Goal: Check status: Check status

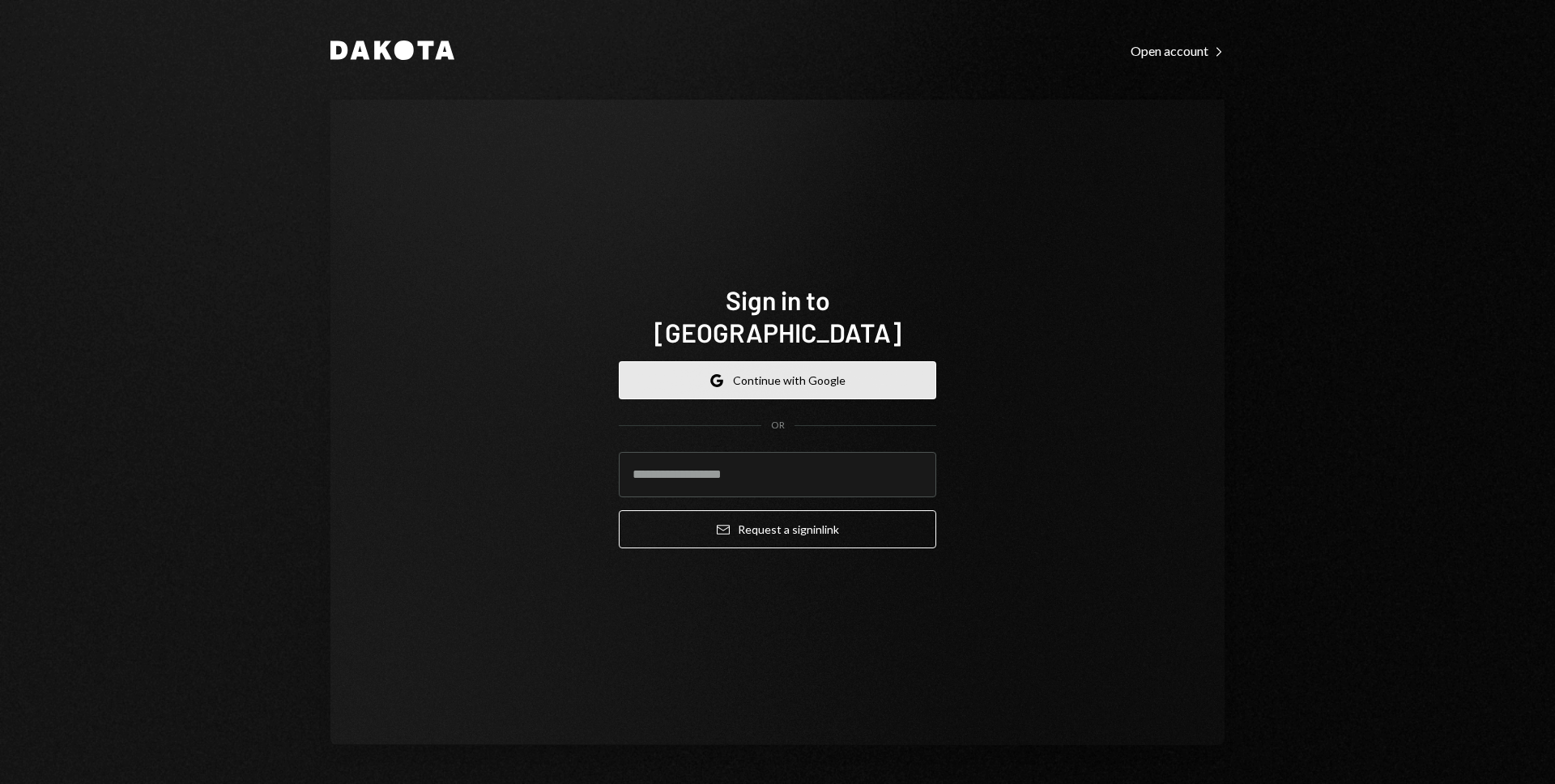
click at [876, 361] on button "Google Continue with Google" at bounding box center [778, 380] width 317 height 38
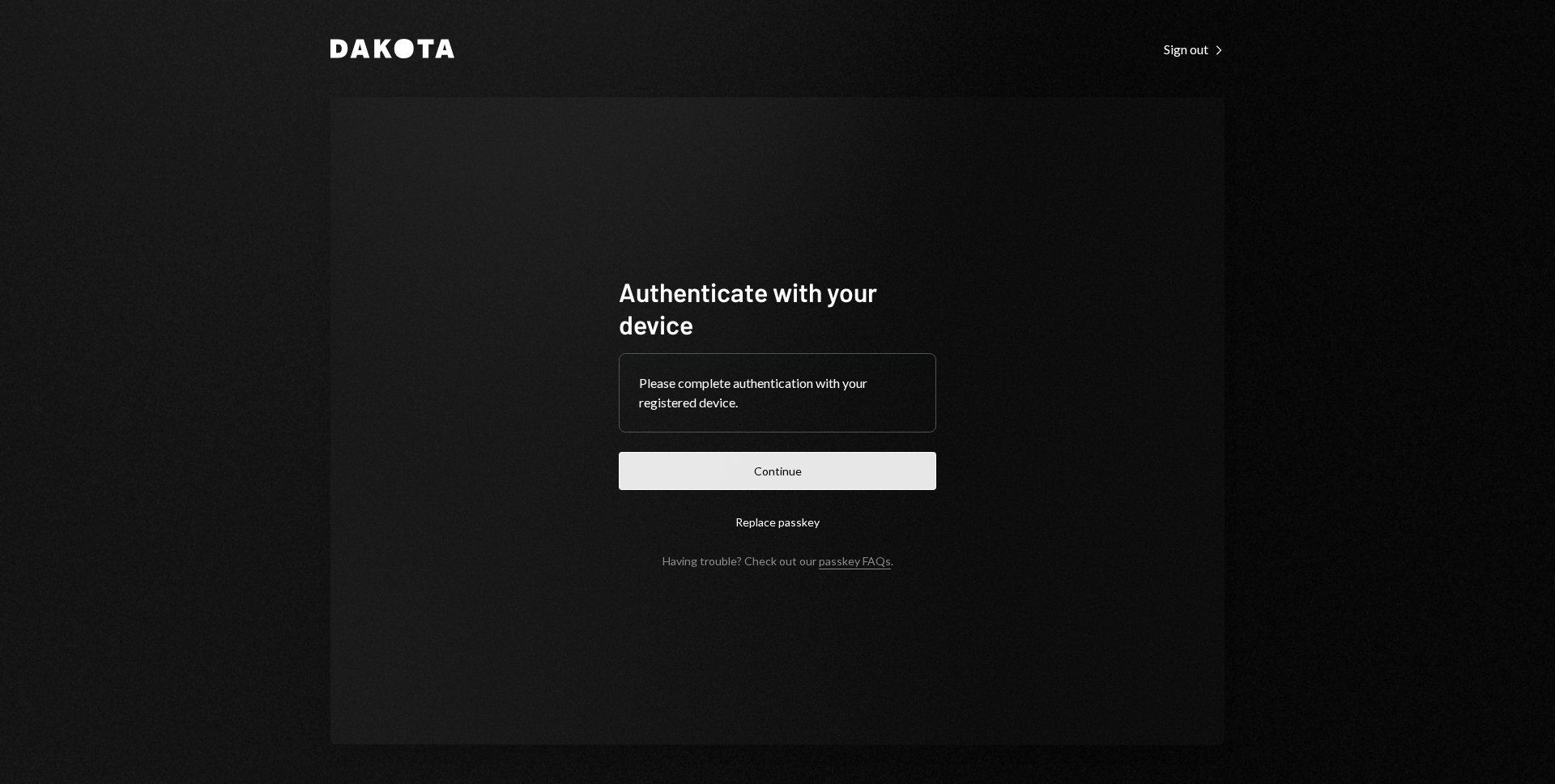
click at [712, 475] on button "Continue" at bounding box center [778, 471] width 317 height 38
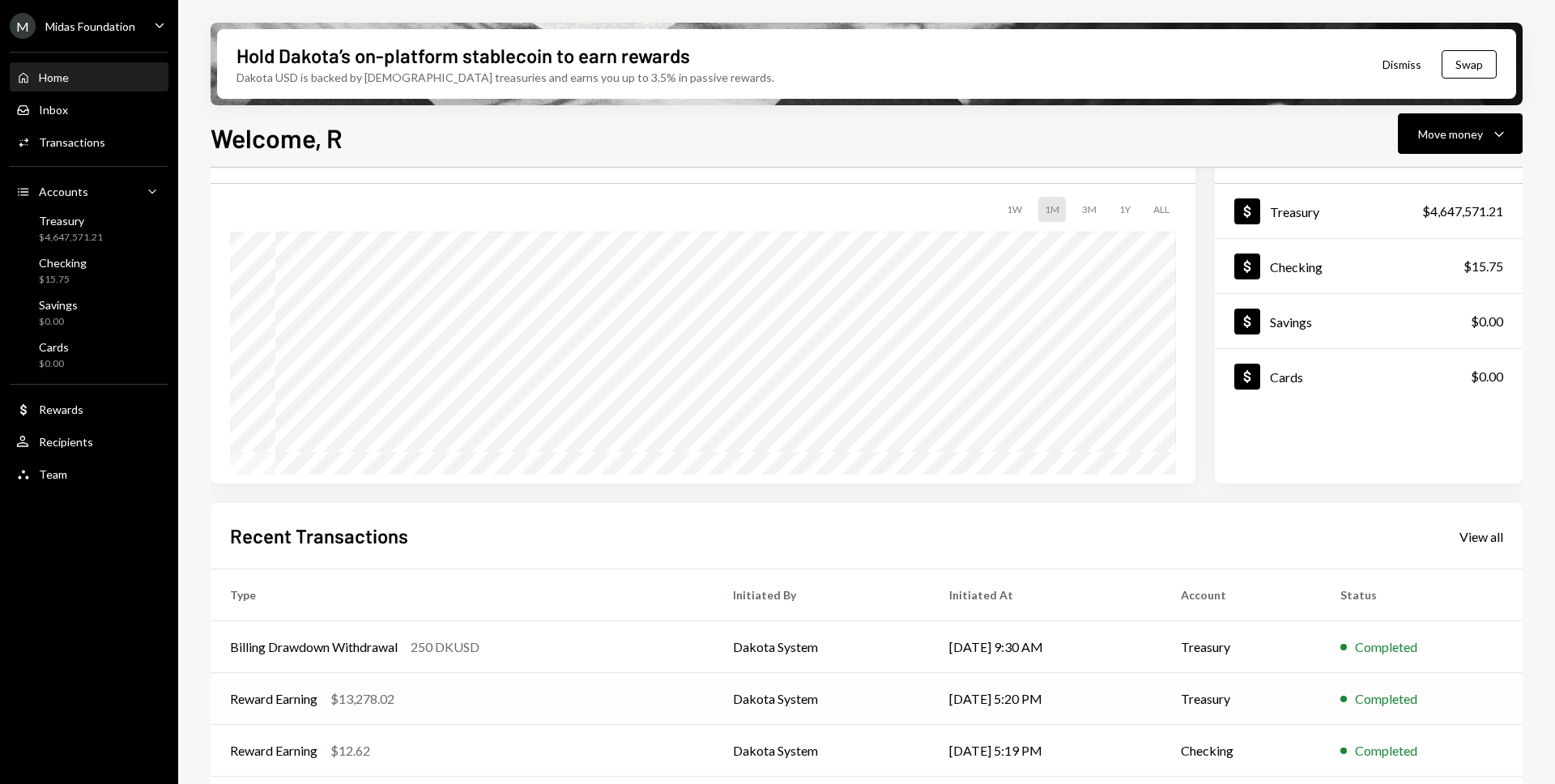
scroll to position [165, 0]
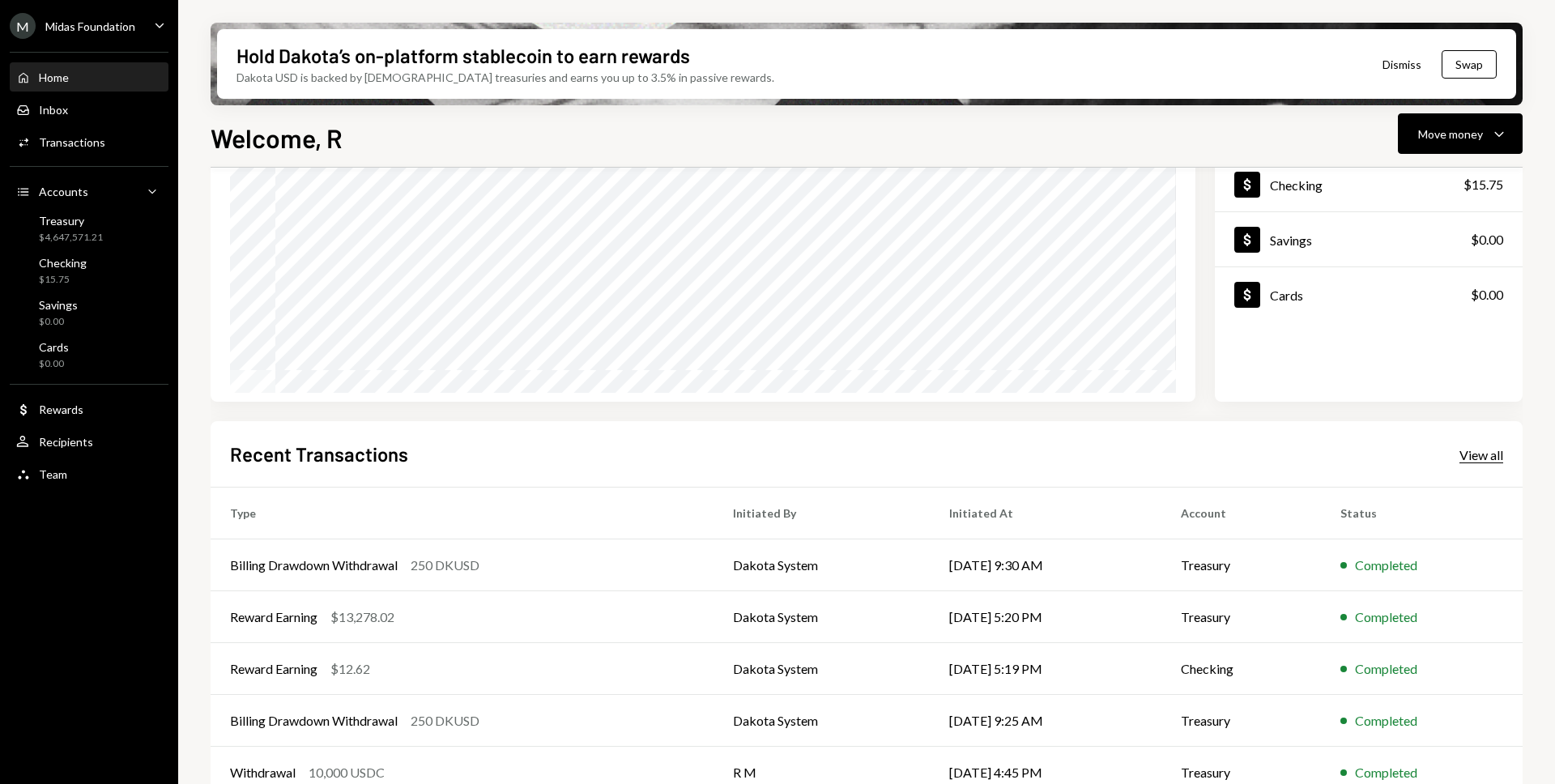
click at [1480, 441] on div "Recent Transactions View all" at bounding box center [866, 453] width 1274 height 27
click at [1481, 449] on div "View all" at bounding box center [1481, 455] width 44 height 16
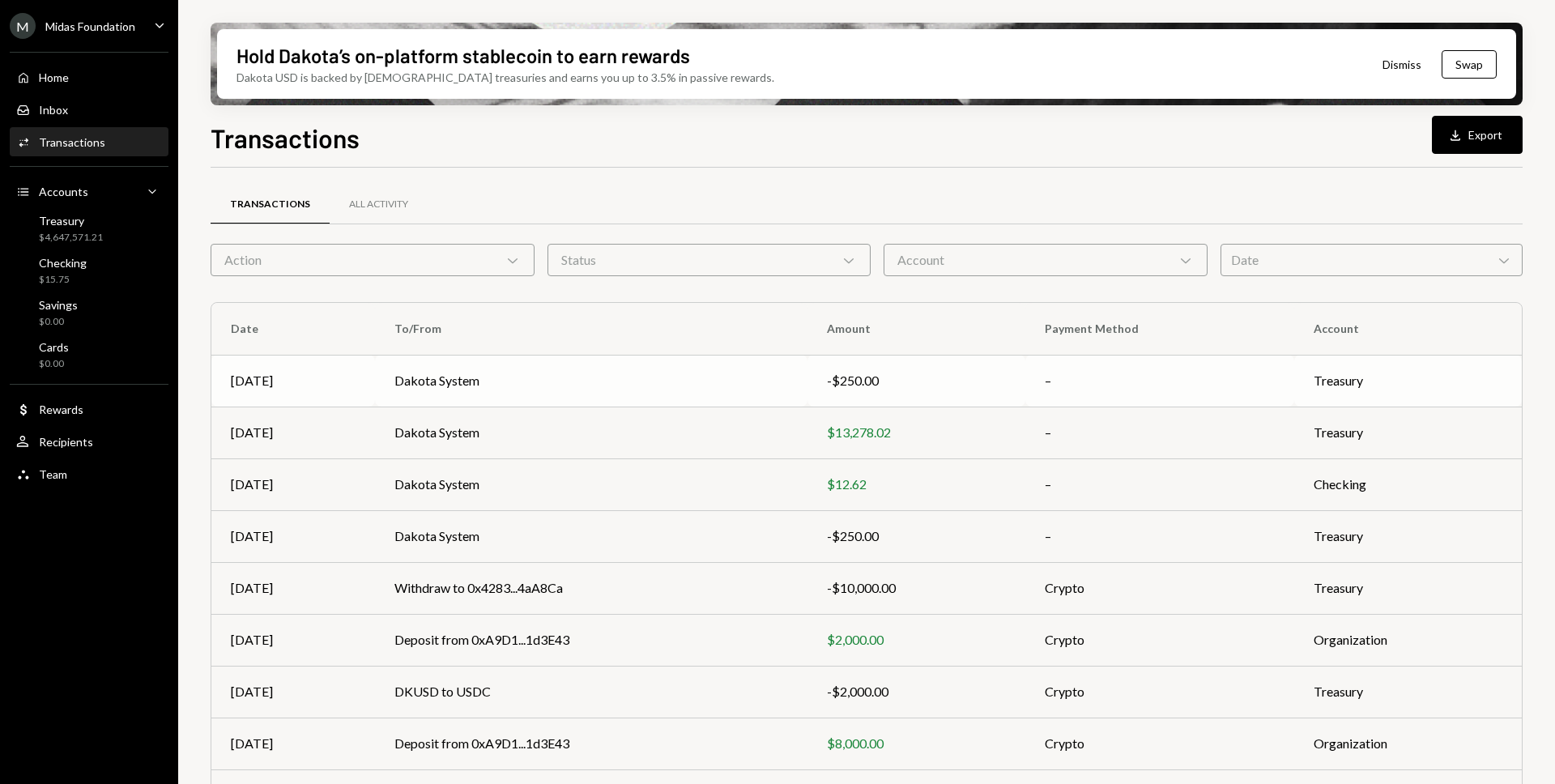
click at [467, 383] on td "Dakota System" at bounding box center [591, 380] width 432 height 52
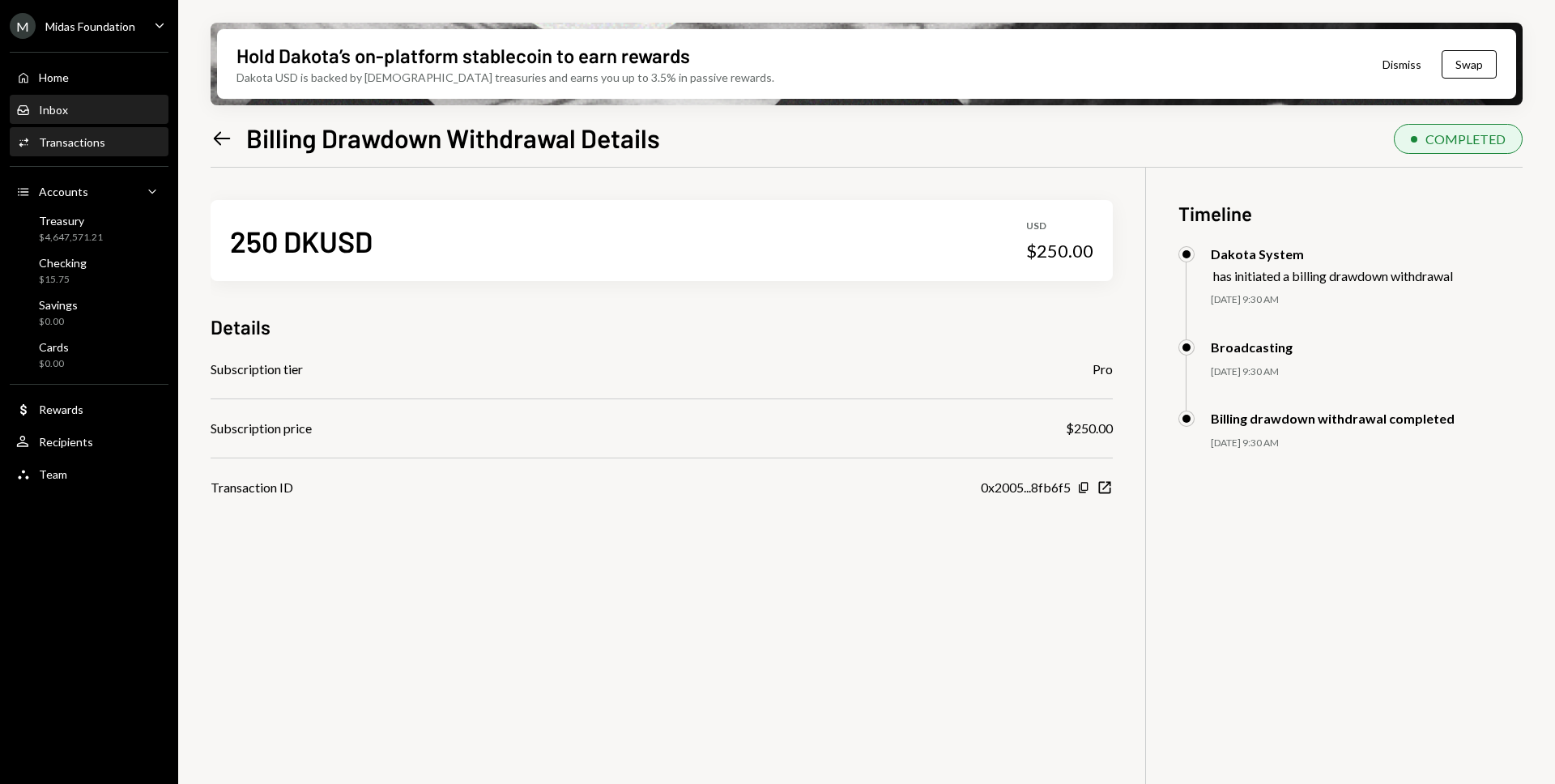
click at [75, 107] on div "Inbox Inbox" at bounding box center [89, 110] width 146 height 15
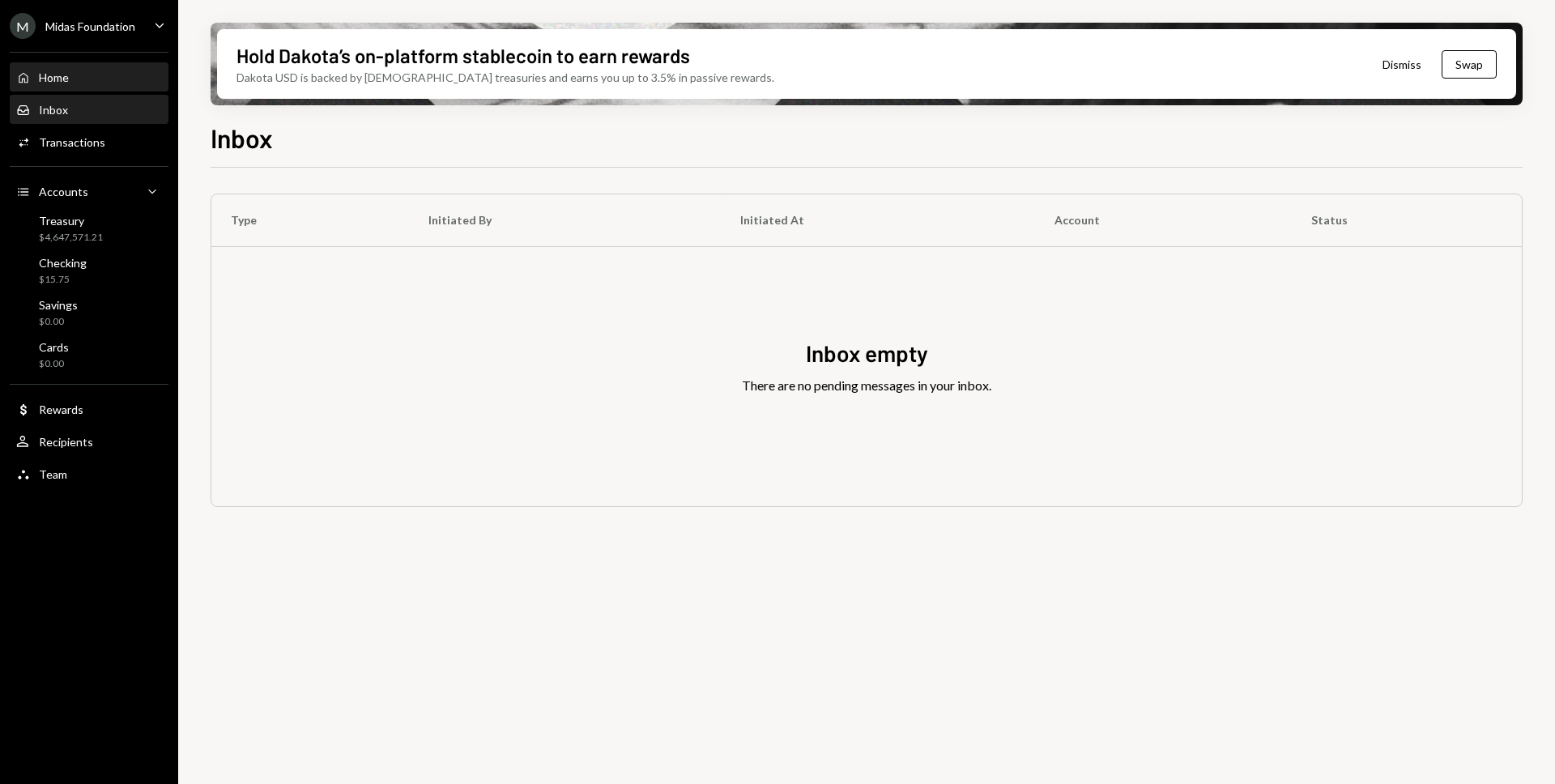
click at [79, 80] on div "Home Home" at bounding box center [89, 78] width 146 height 15
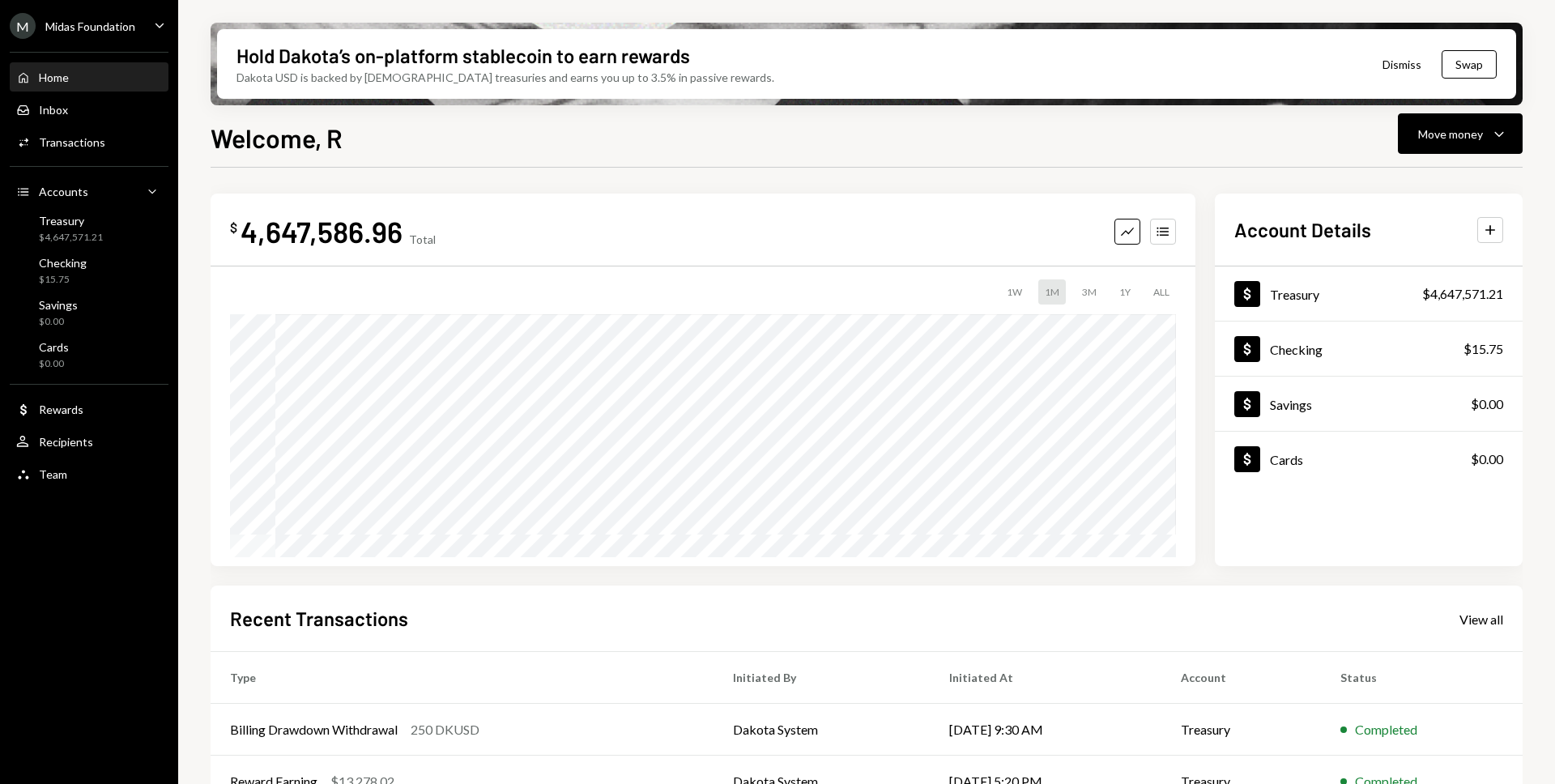
click at [582, 65] on div "Hold Dakota’s on-platform stablecoin to earn rewards" at bounding box center [463, 55] width 453 height 27
click at [88, 232] on div "$4,647,571.21" at bounding box center [71, 237] width 64 height 14
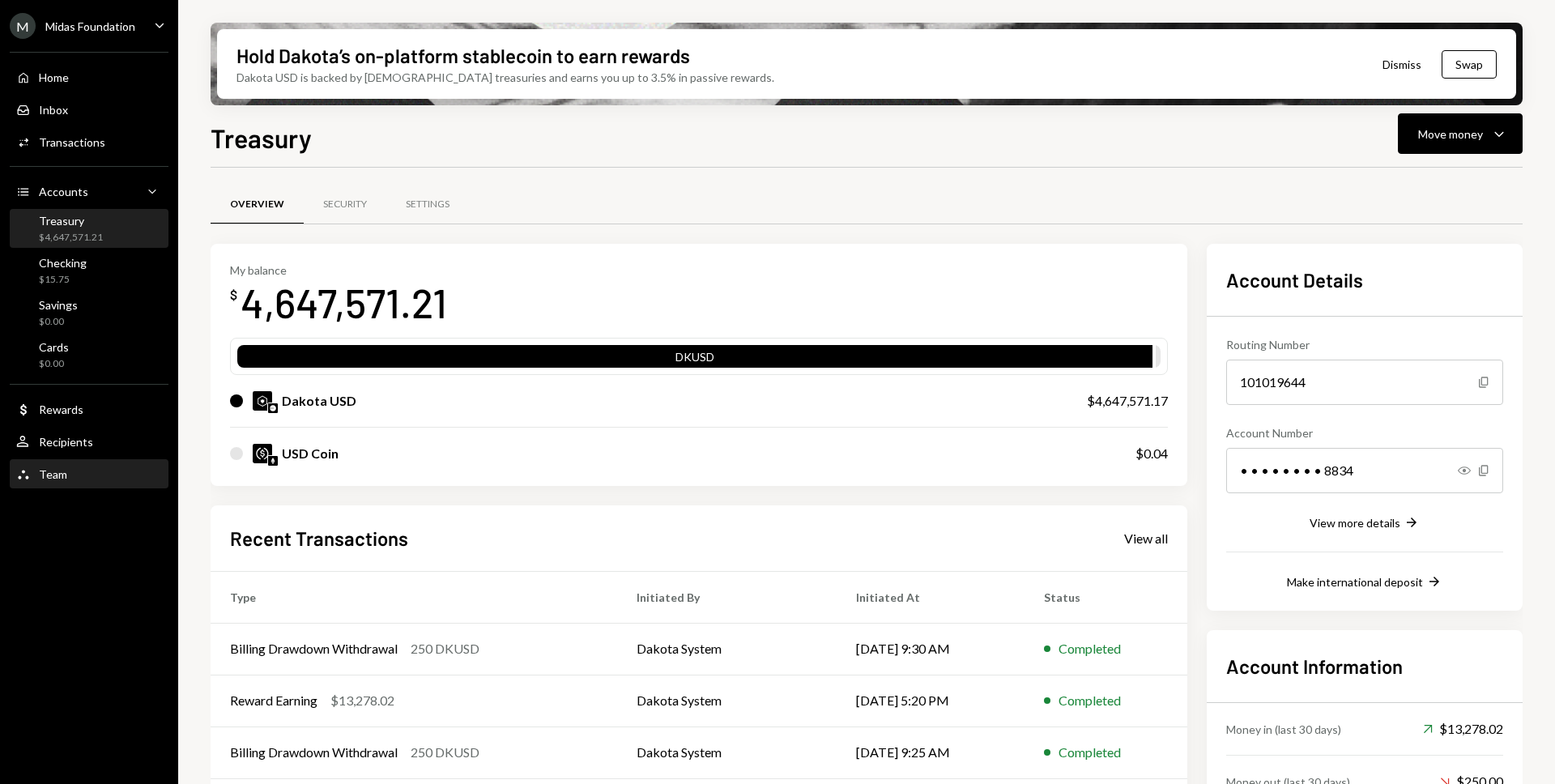
click at [133, 488] on div "Team Team" at bounding box center [89, 475] width 146 height 28
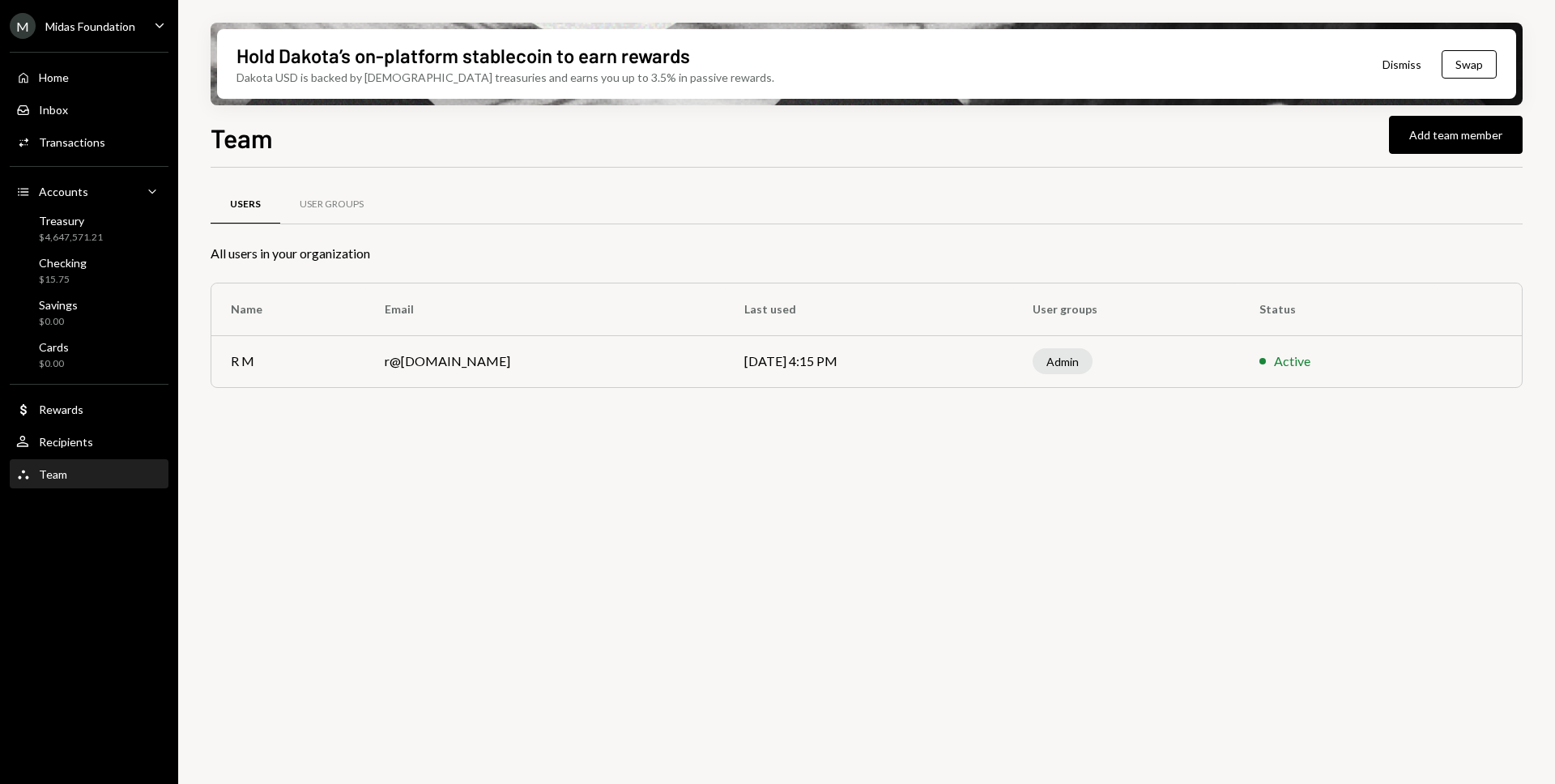
click at [114, 424] on div "Home Home Inbox Inbox Activities Transactions Accounts Accounts Caret Down Trea…" at bounding box center [89, 266] width 179 height 449
click at [108, 410] on div "Dollar Rewards" at bounding box center [89, 409] width 146 height 15
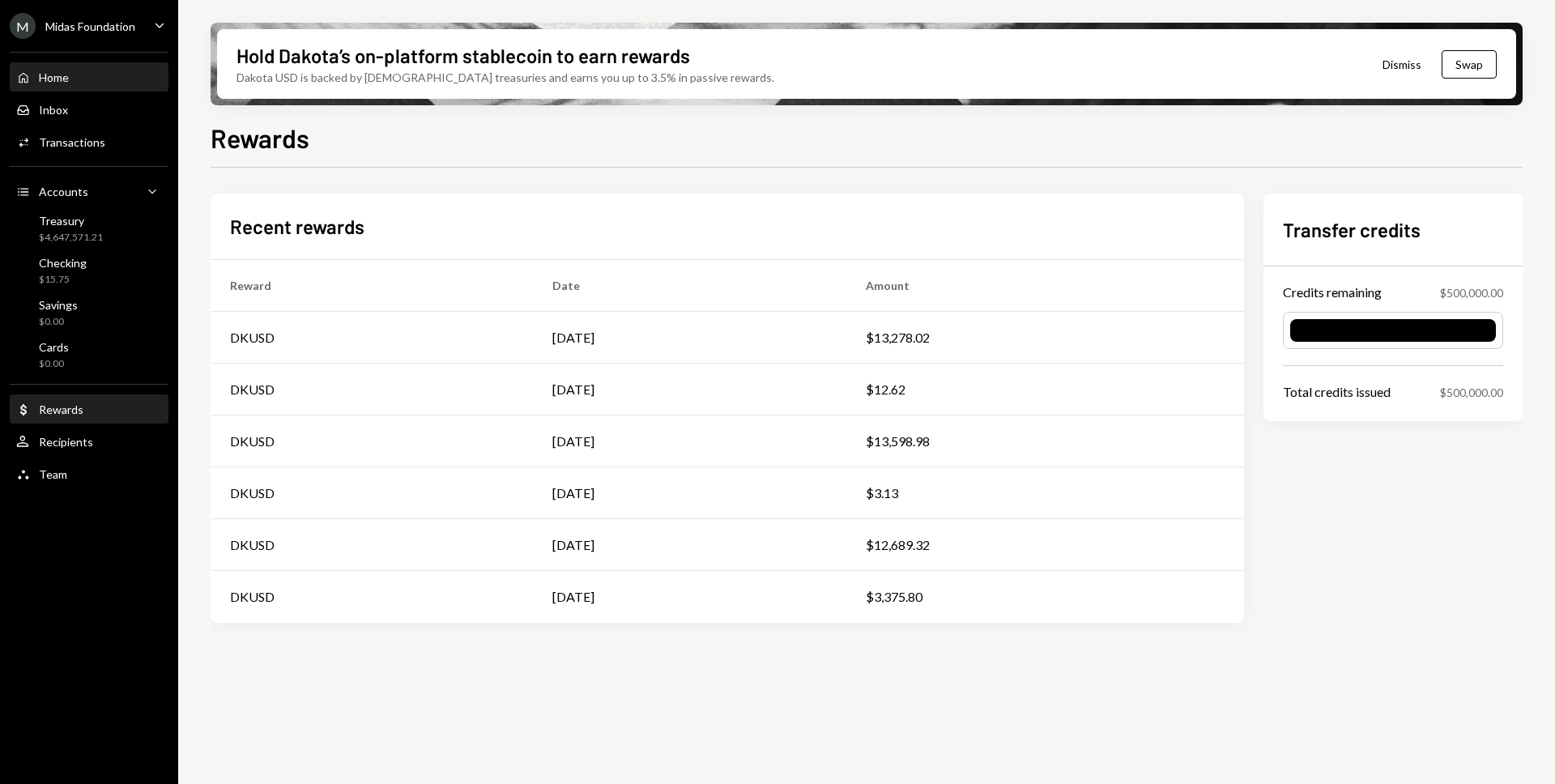
click at [56, 80] on div "Home" at bounding box center [54, 78] width 30 height 14
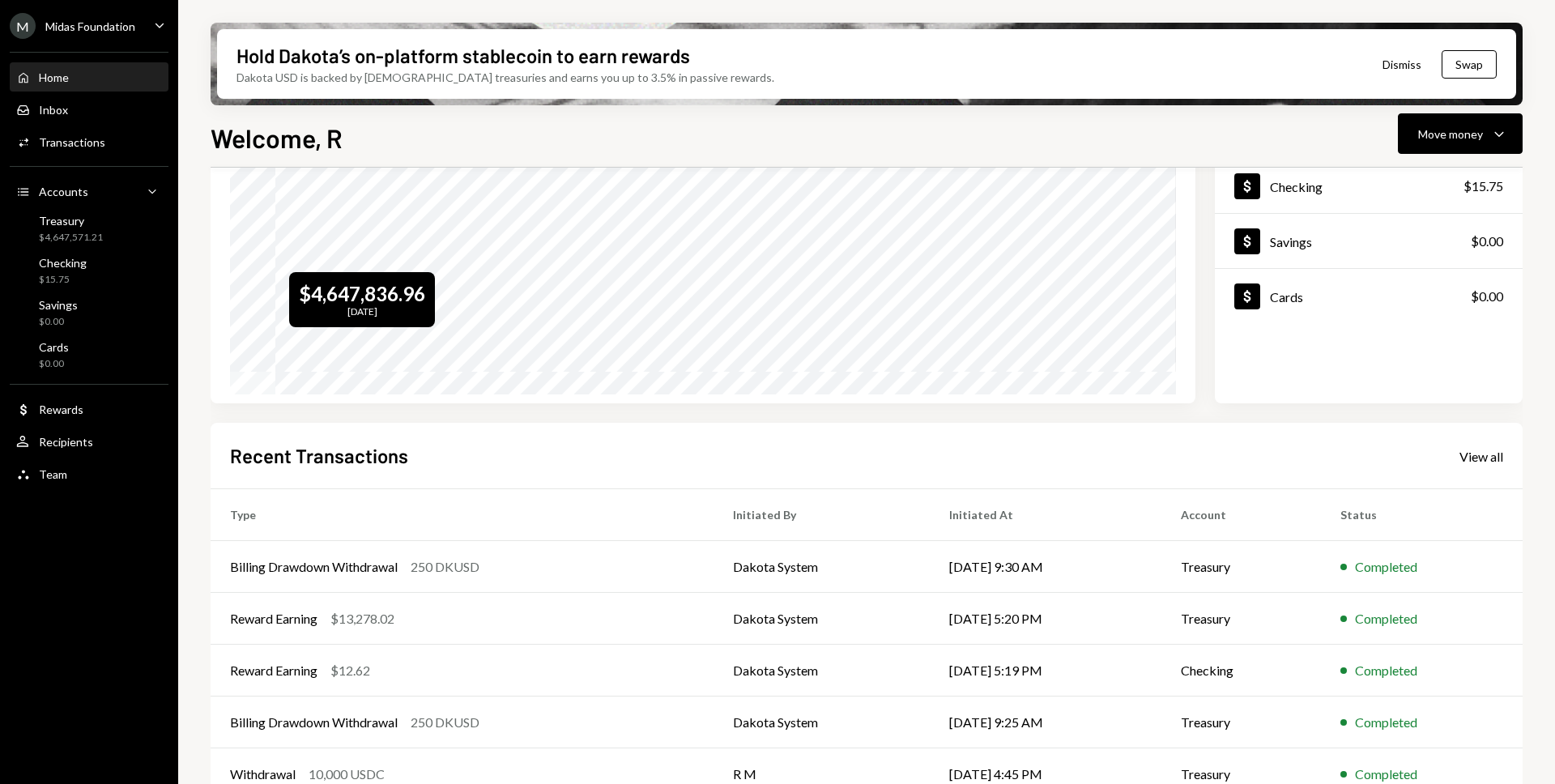
scroll to position [192, 0]
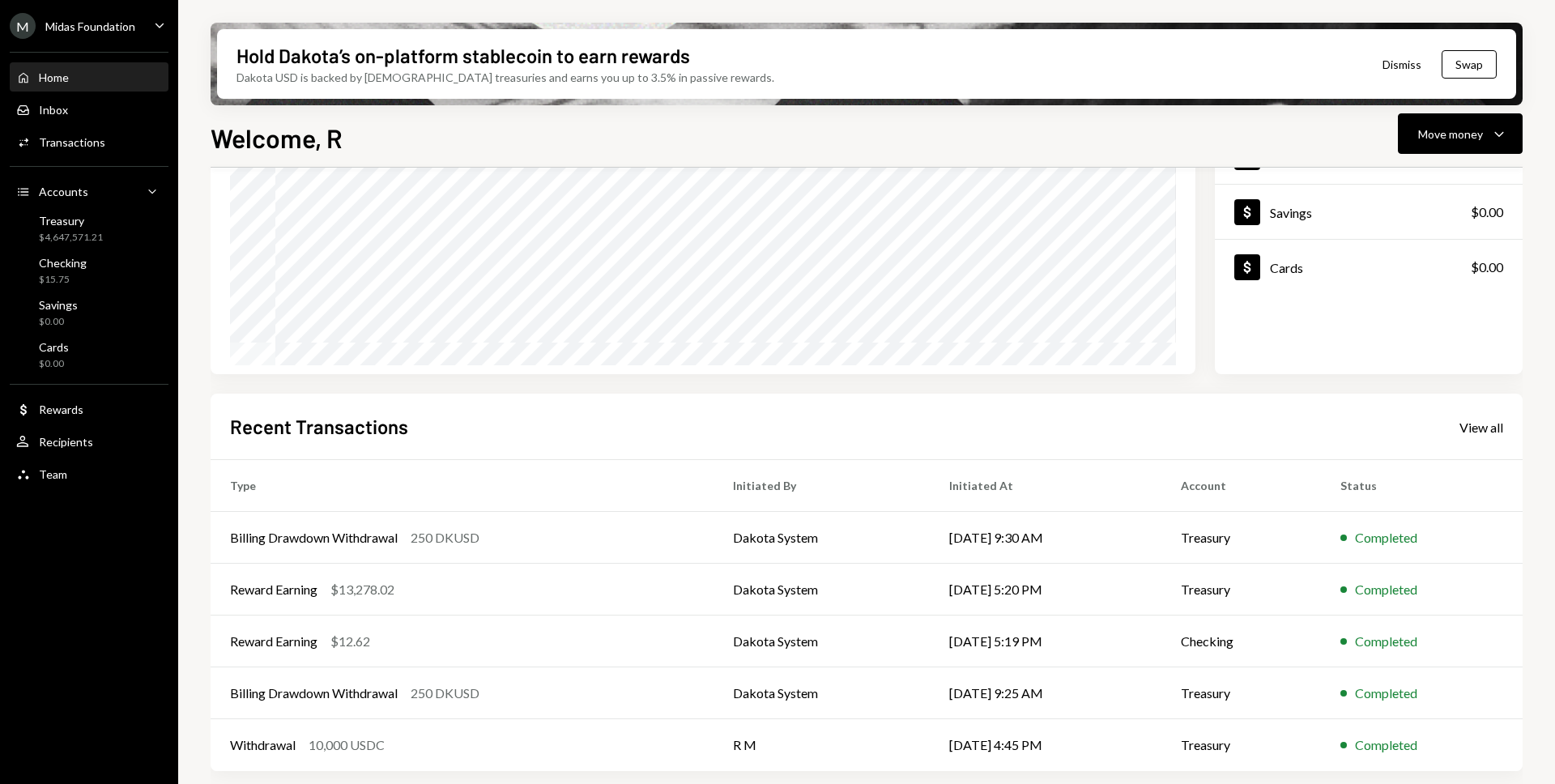
click at [140, 27] on div "M Midas Foundation Caret Down" at bounding box center [89, 26] width 179 height 26
click at [640, 152] on div "Welcome, R Move money Caret Down" at bounding box center [866, 136] width 1312 height 36
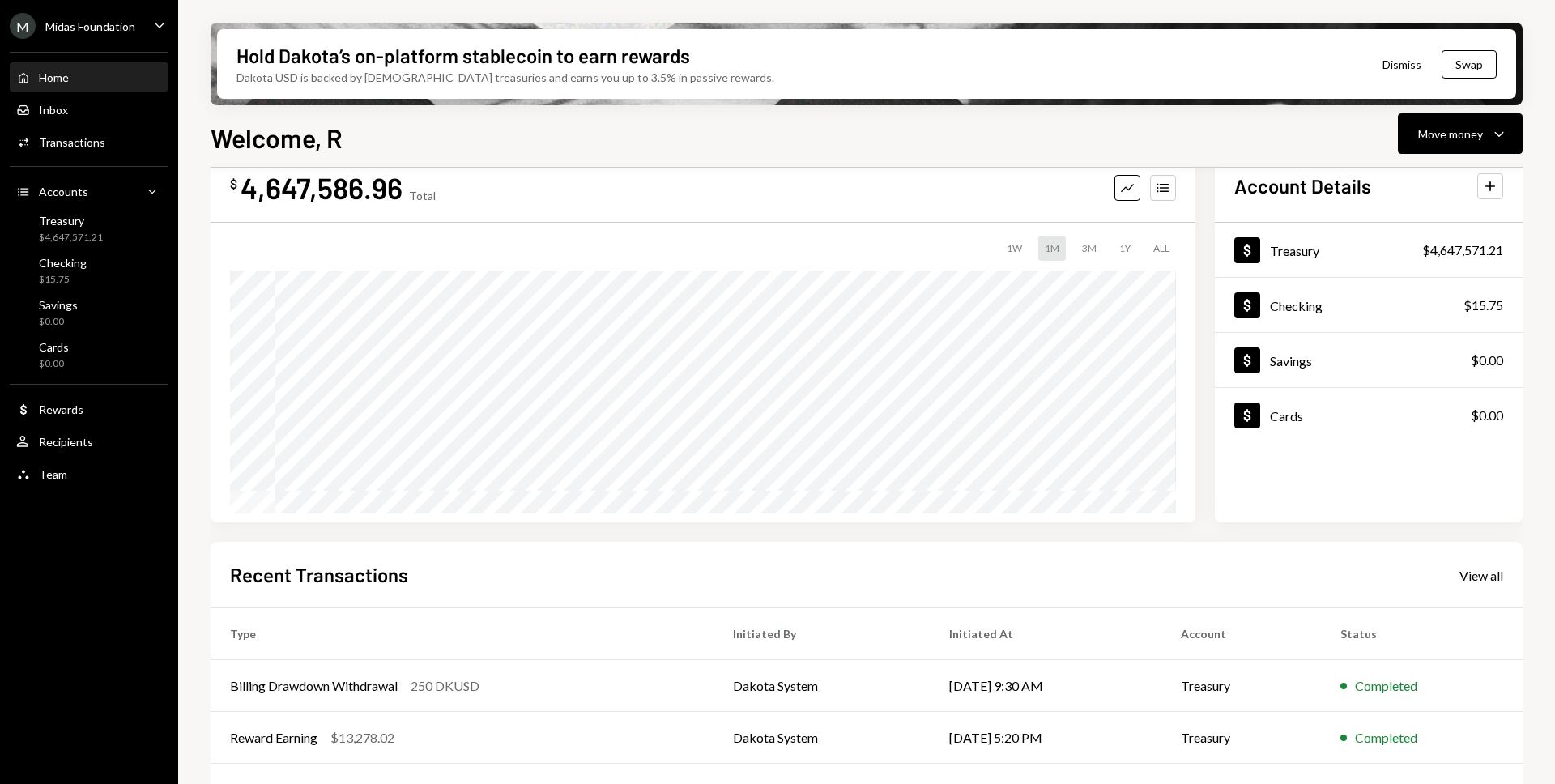
scroll to position [0, 0]
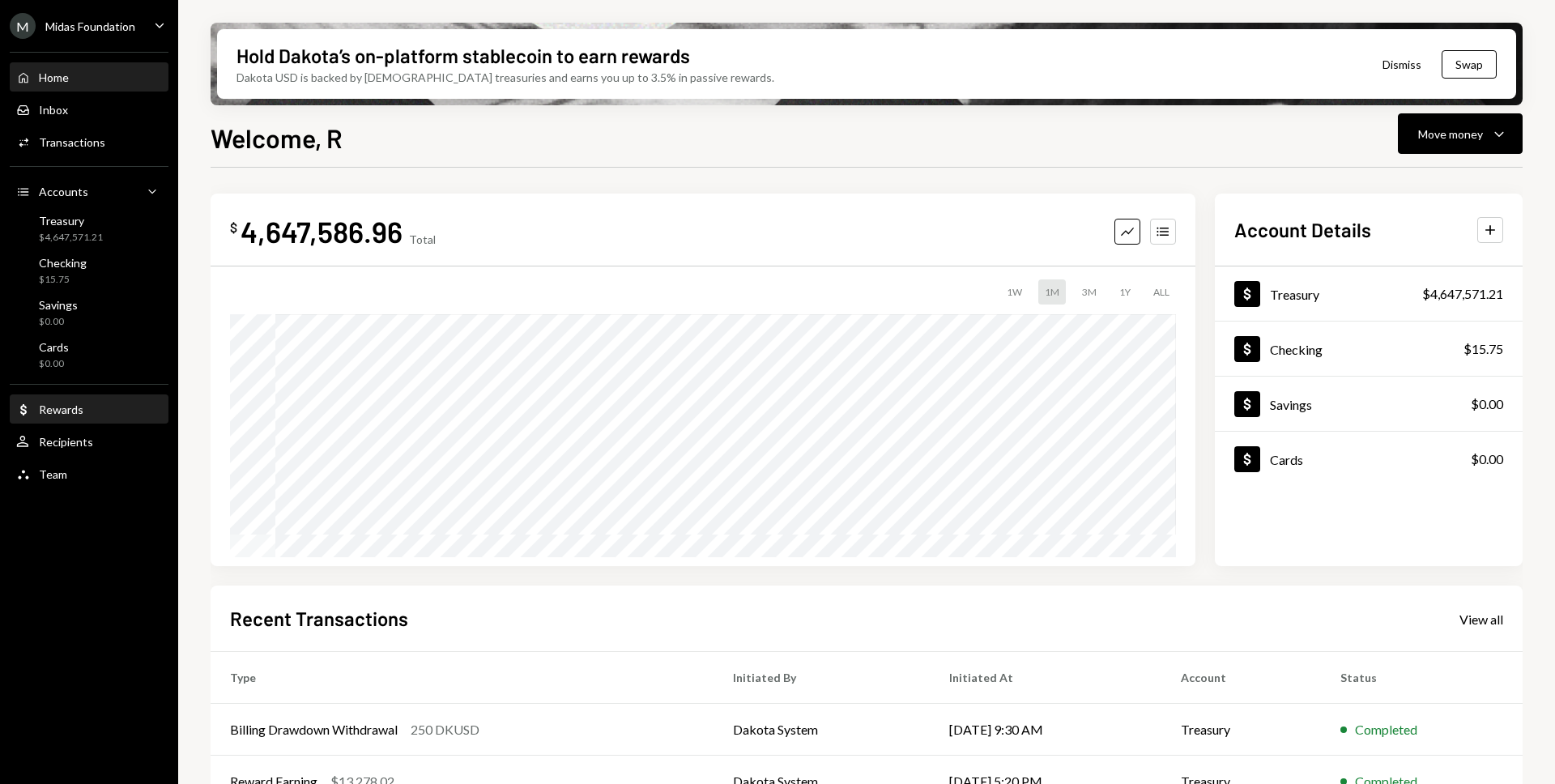
click at [88, 404] on div "Dollar Rewards" at bounding box center [89, 409] width 146 height 15
click at [156, 33] on div "Caret Down" at bounding box center [160, 26] width 18 height 20
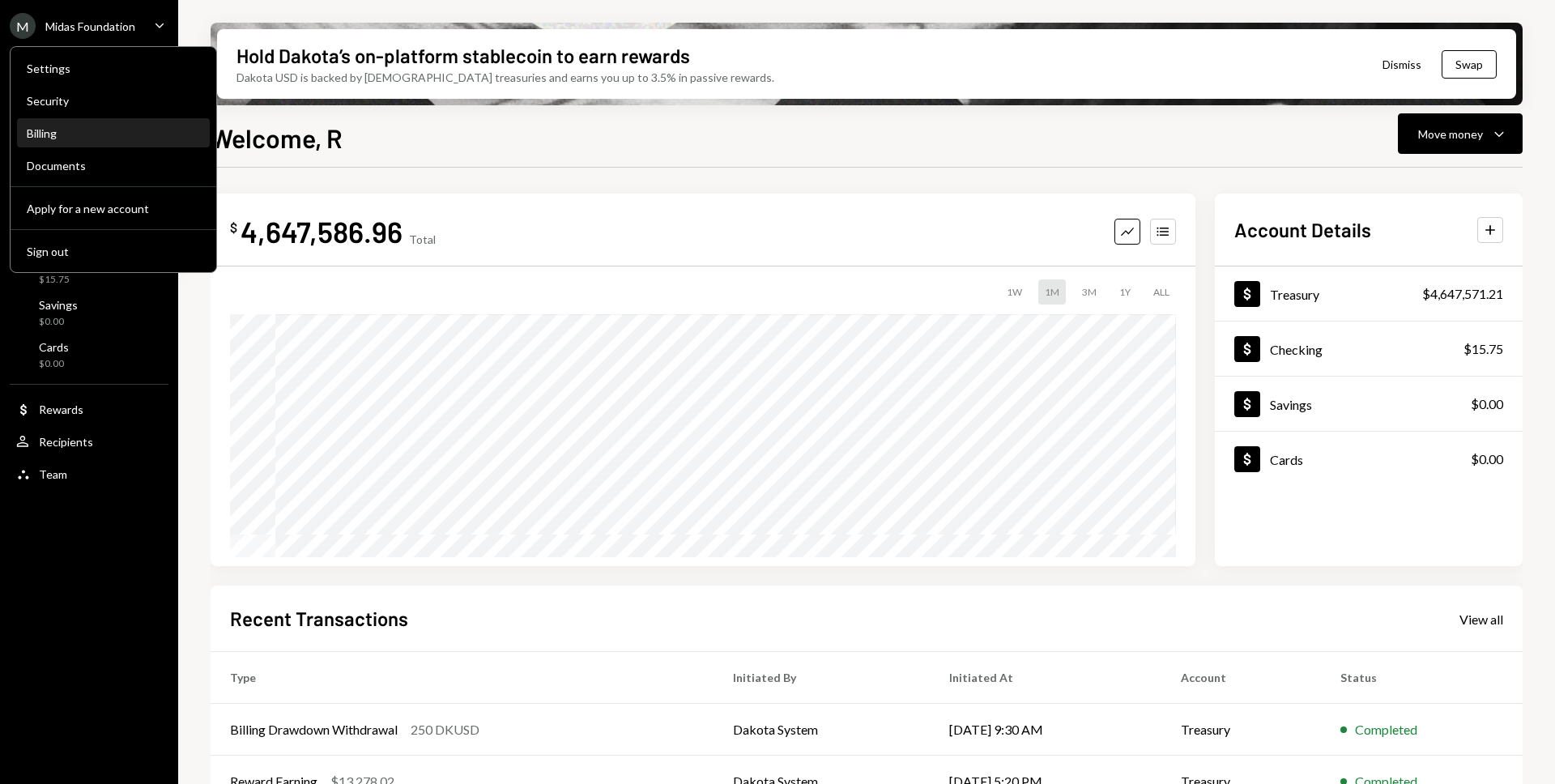
click at [134, 140] on div "Billing" at bounding box center [114, 134] width 174 height 28
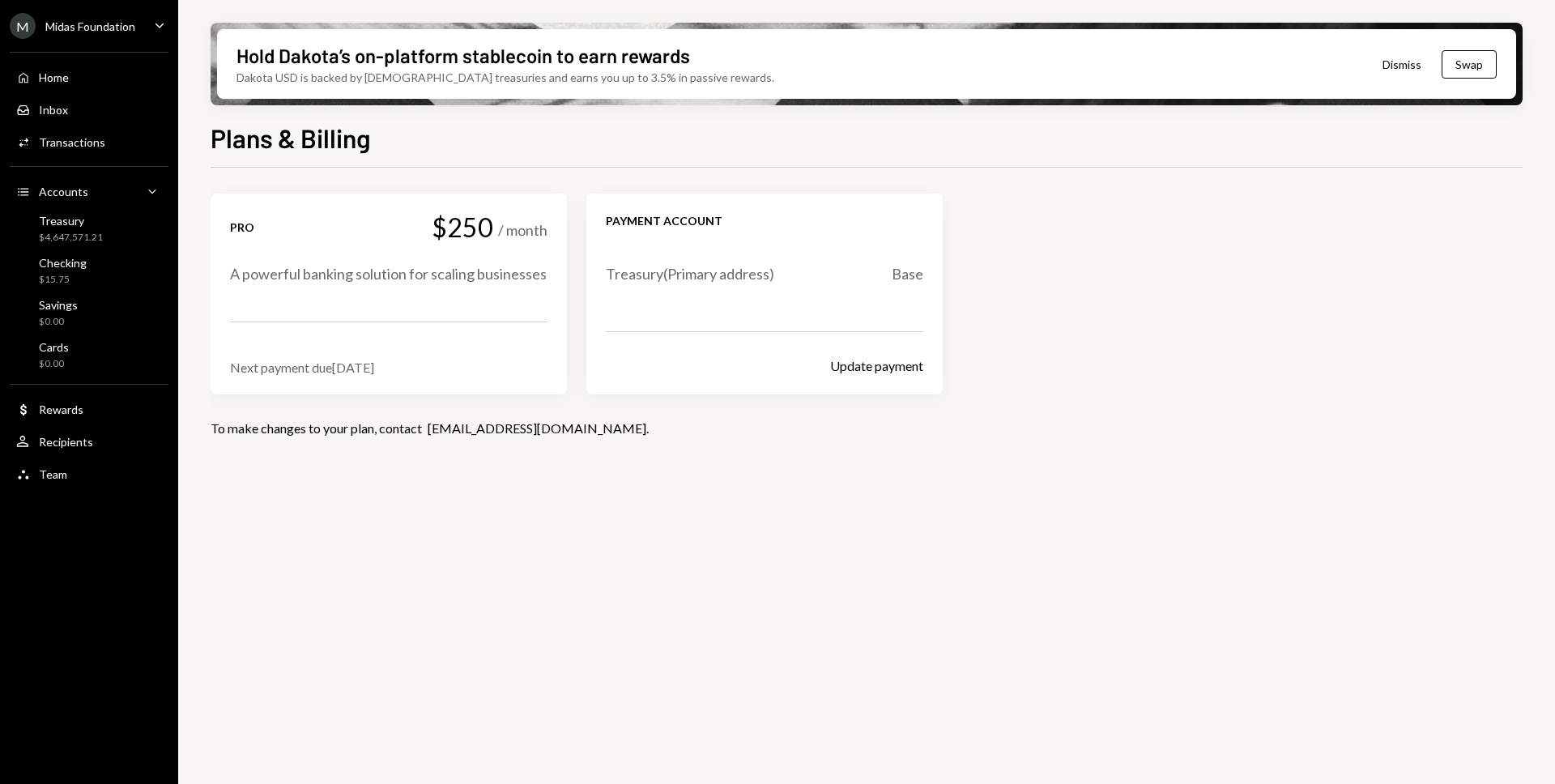
click at [469, 234] on div "$250" at bounding box center [463, 226] width 62 height 28
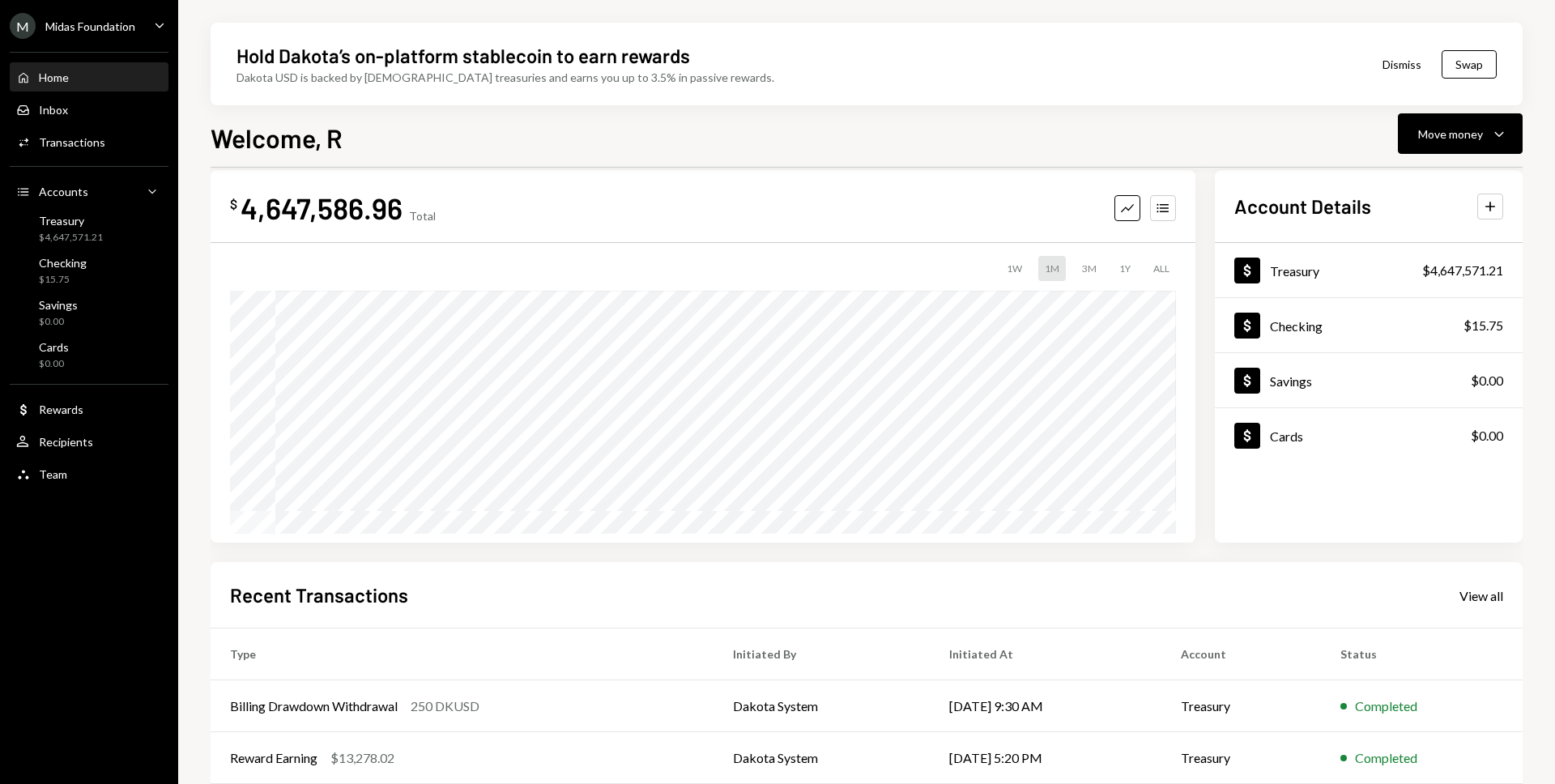
scroll to position [28, 0]
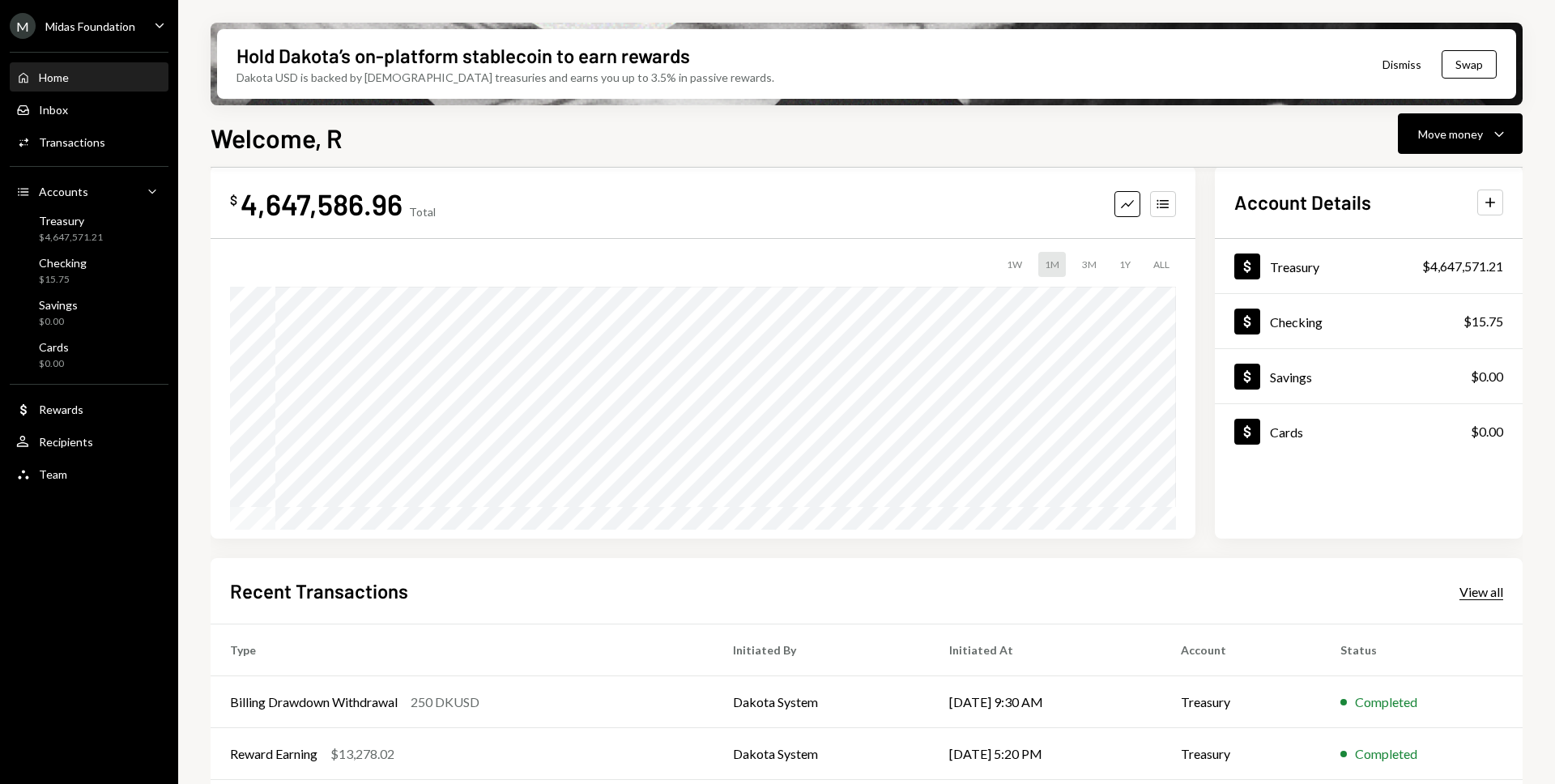
click at [1493, 586] on div "View all" at bounding box center [1481, 591] width 44 height 16
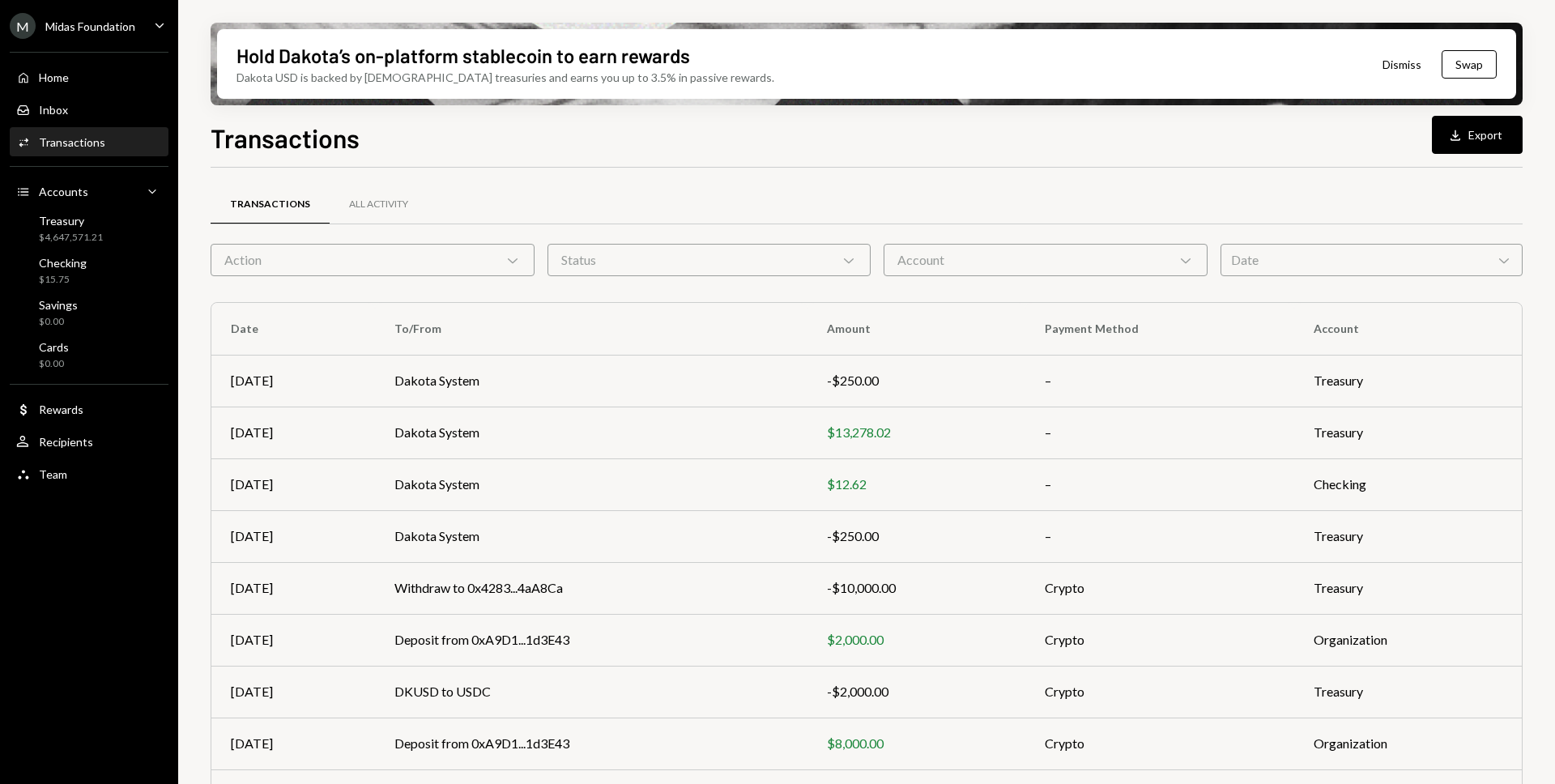
click at [565, 256] on div "Status Chevron Down" at bounding box center [710, 259] width 324 height 32
click at [498, 249] on div "Action Chevron Down" at bounding box center [372, 259] width 324 height 32
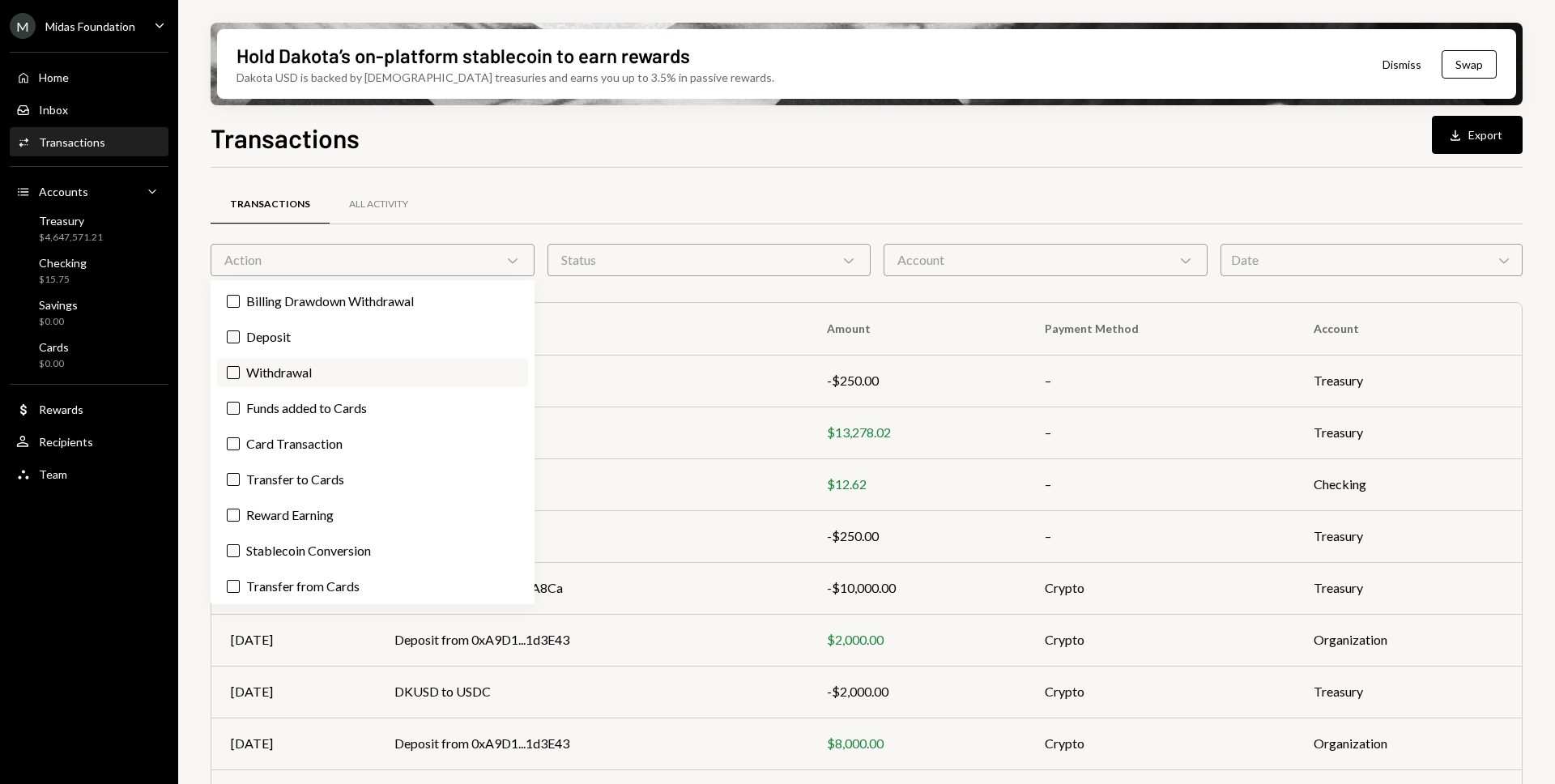
click at [381, 371] on label "Withdrawal" at bounding box center [372, 372] width 311 height 29
click at [240, 371] on button "Withdrawal" at bounding box center [233, 372] width 13 height 13
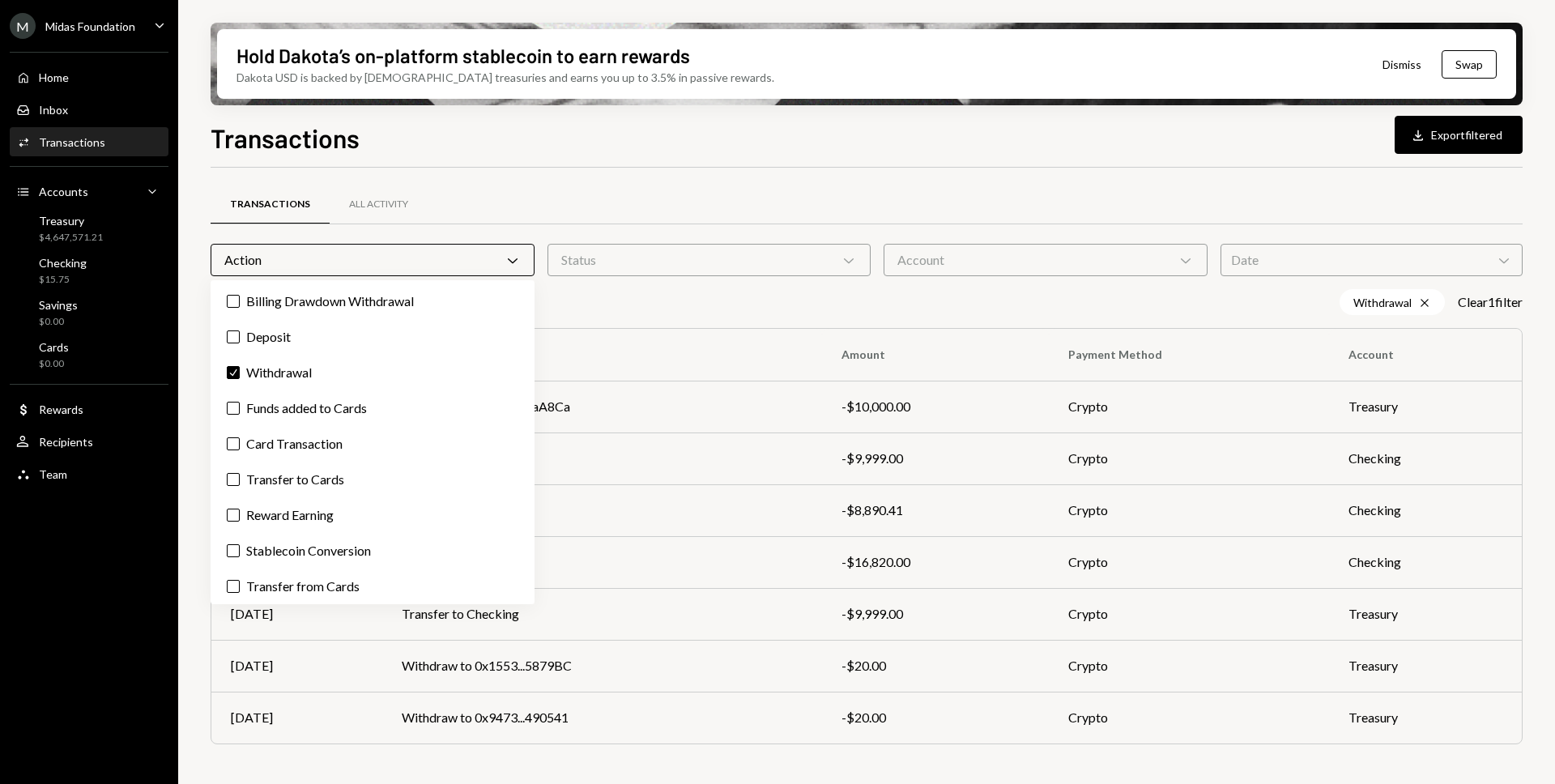
click at [595, 199] on div "Transactions All Activity" at bounding box center [866, 203] width 1312 height 41
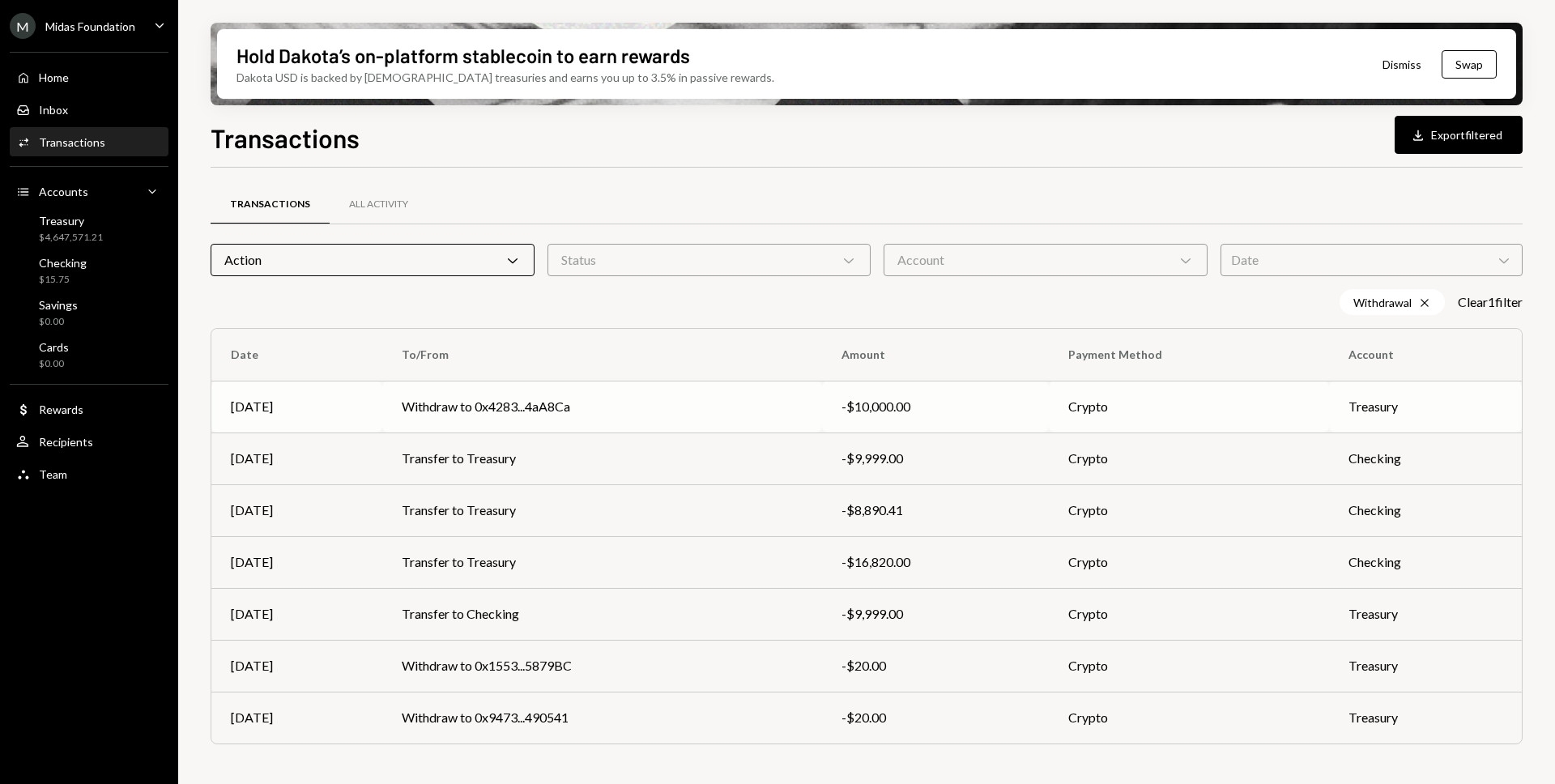
click at [689, 412] on td "Withdraw to 0x4283...4aA8Ca" at bounding box center [602, 406] width 440 height 52
